Goal: Register for event/course

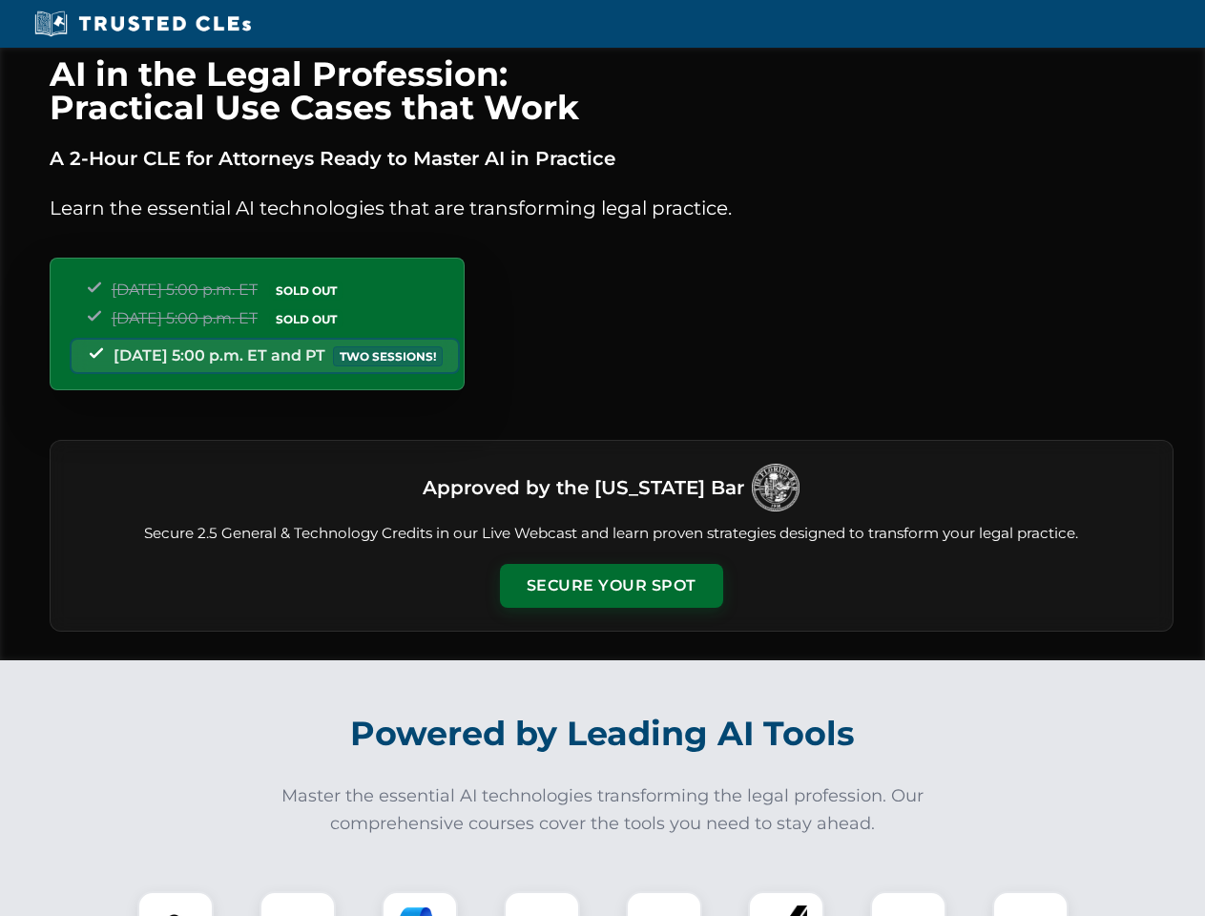
click at [610, 586] on button "Secure Your Spot" at bounding box center [611, 586] width 223 height 44
click at [175, 903] on img at bounding box center [175, 928] width 55 height 55
